Goal: Task Accomplishment & Management: Manage account settings

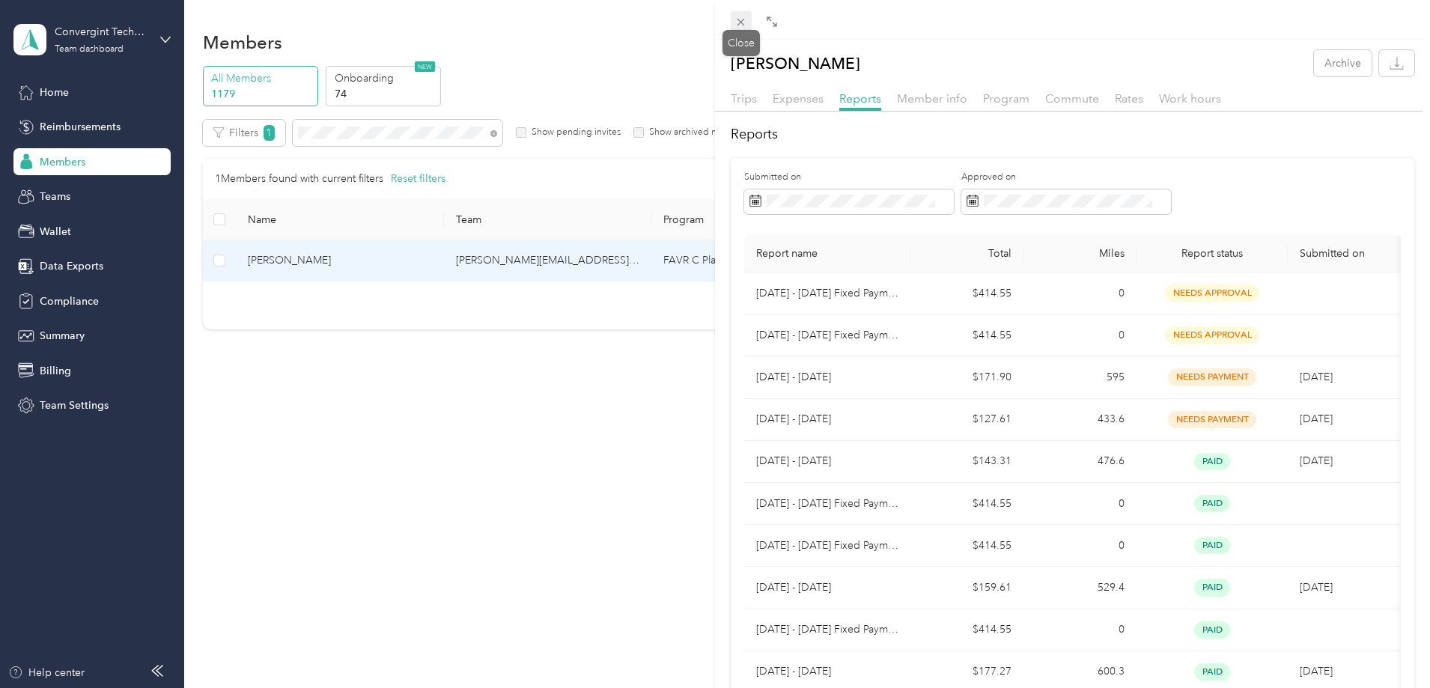
click at [742, 18] on icon at bounding box center [740, 22] width 13 height 13
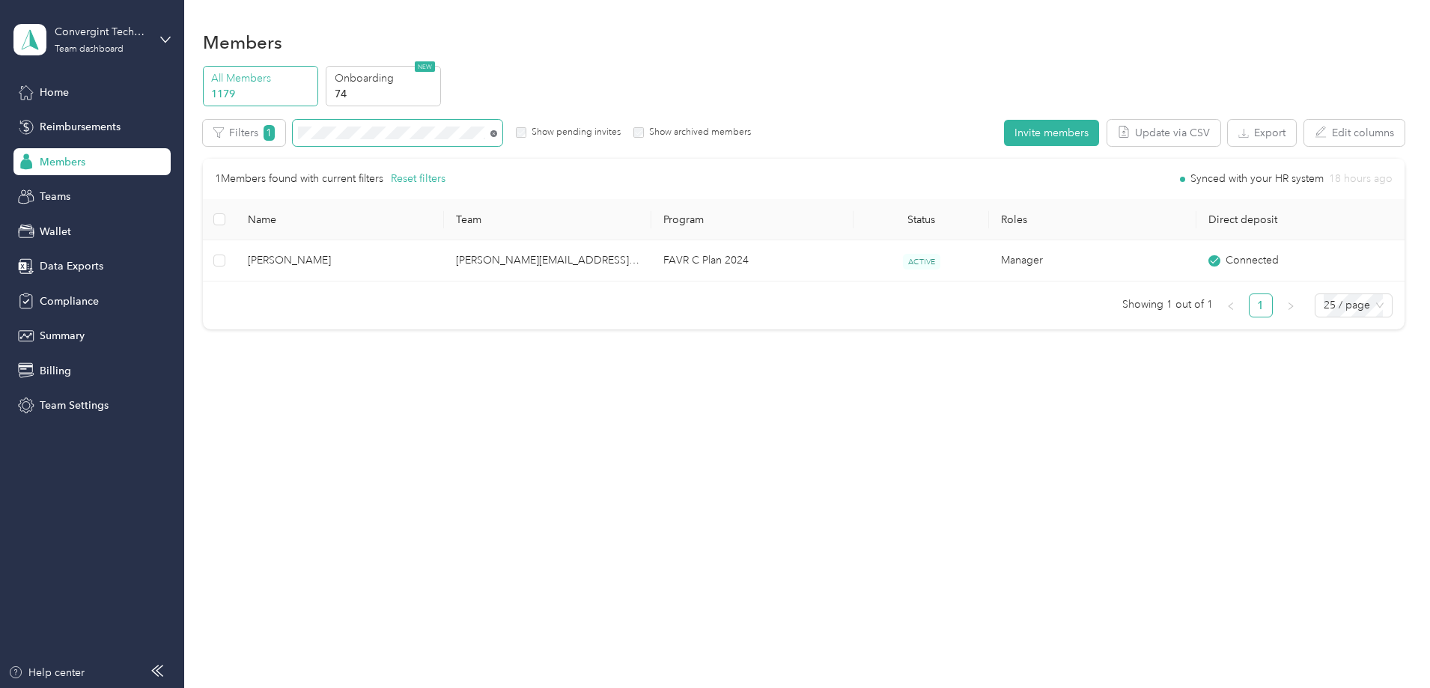
click at [497, 132] on icon at bounding box center [493, 133] width 7 height 7
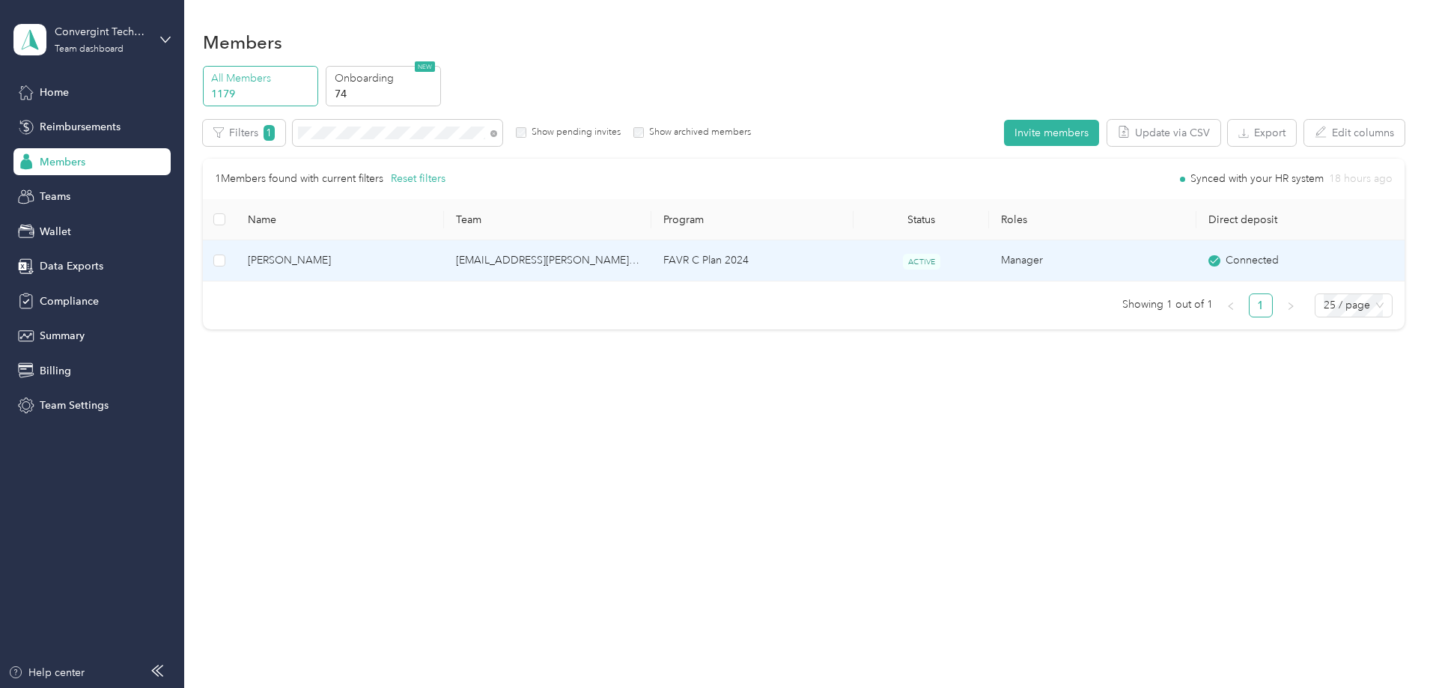
click at [752, 257] on td "FAVR C Plan 2024" at bounding box center [752, 260] width 202 height 41
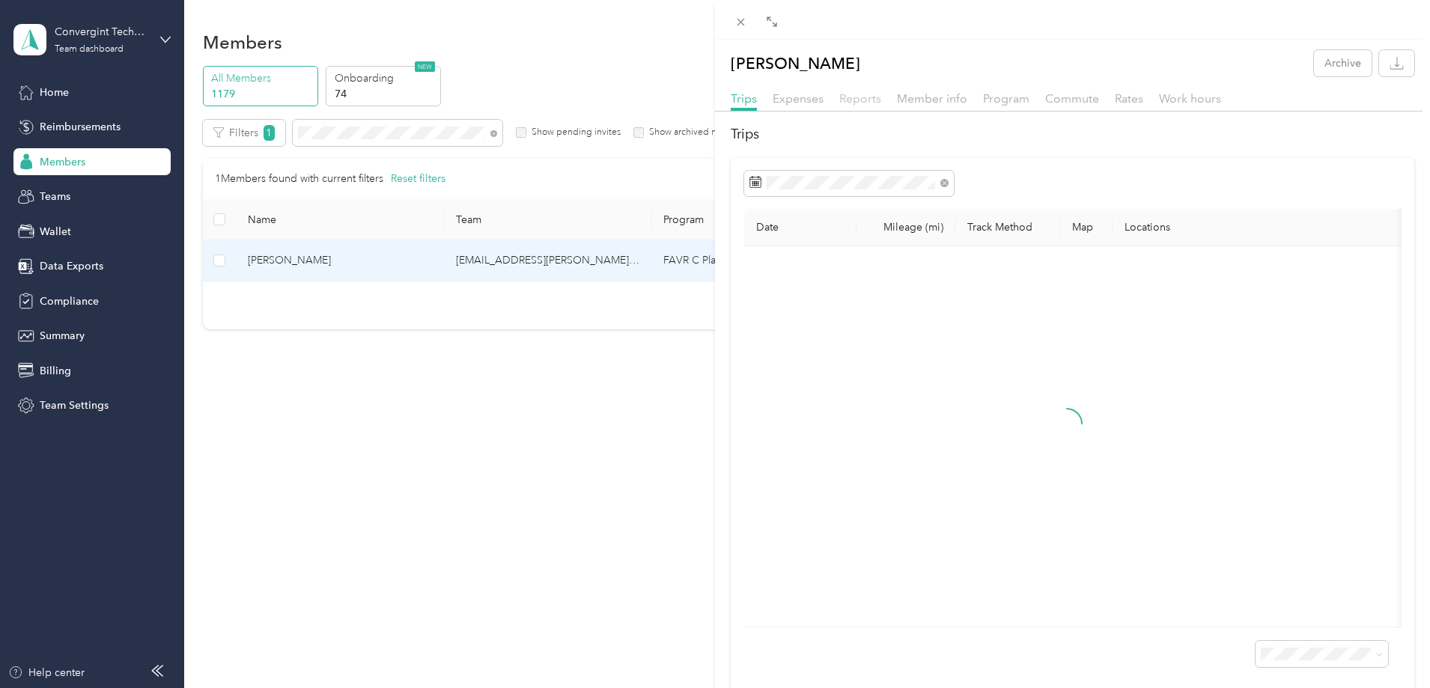
click at [855, 98] on span "Reports" at bounding box center [860, 98] width 42 height 14
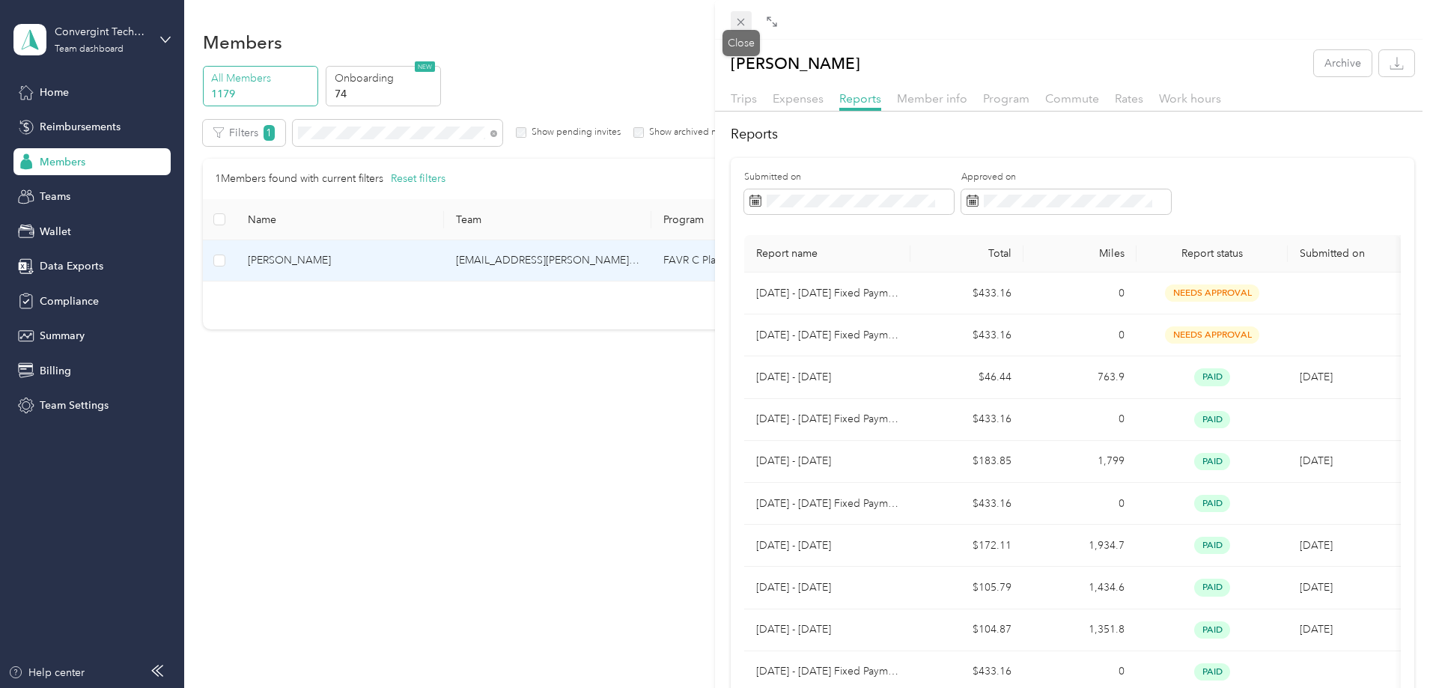
drag, startPoint x: 739, startPoint y: 16, endPoint x: 750, endPoint y: 19, distance: 10.7
click at [750, 19] on span at bounding box center [741, 21] width 21 height 21
